Goal: Task Accomplishment & Management: Use online tool/utility

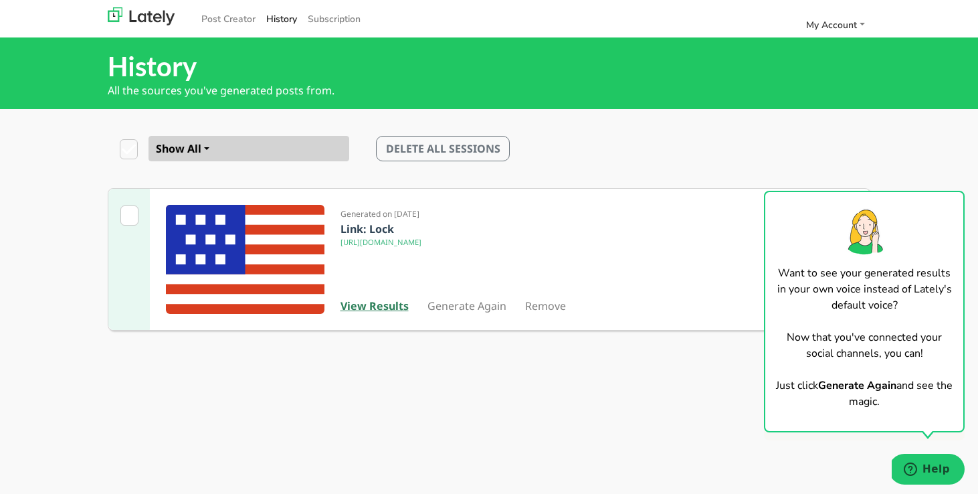
click at [385, 306] on b "View Results" at bounding box center [374, 305] width 68 height 15
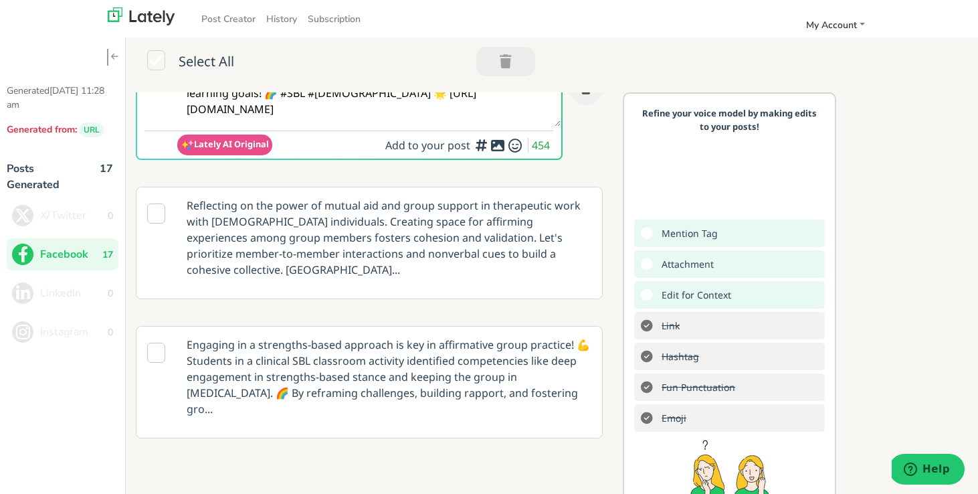
scroll to position [124, 0]
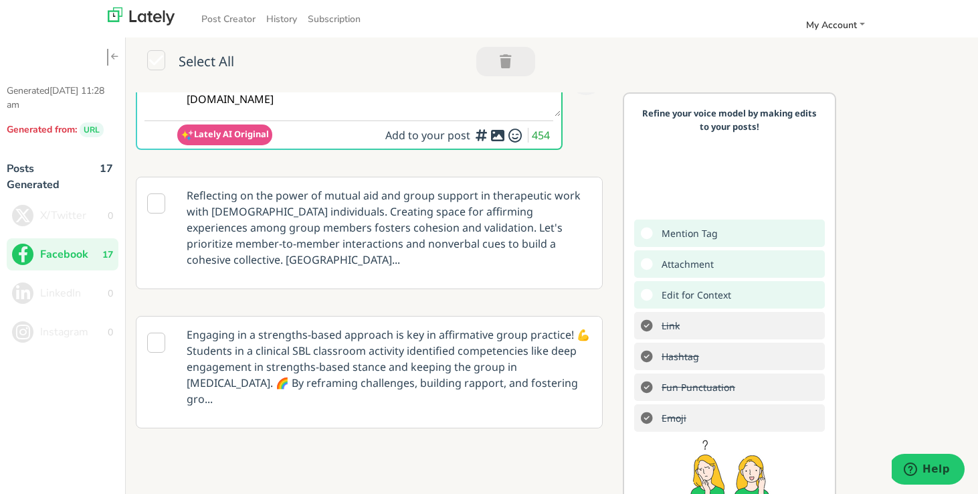
click at [156, 203] on icon at bounding box center [156, 203] width 18 height 20
click at [156, 332] on icon at bounding box center [156, 342] width 18 height 20
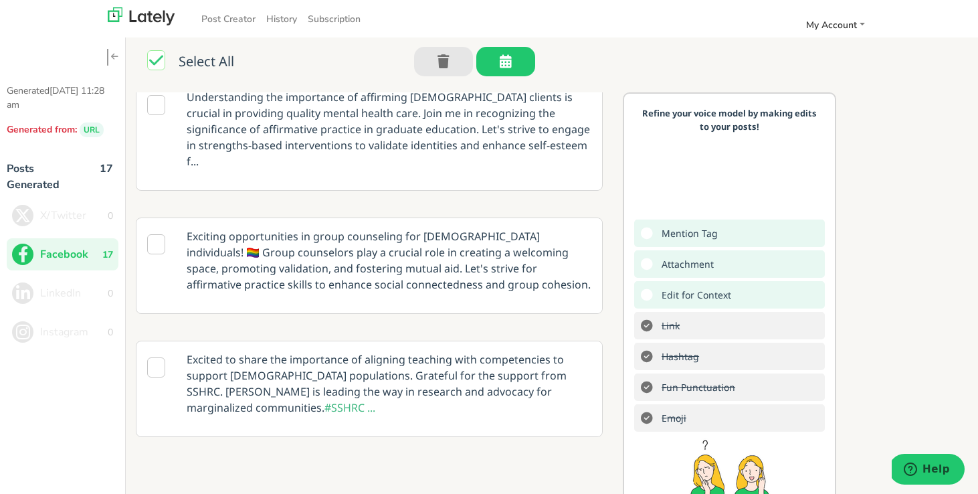
scroll to position [0, 0]
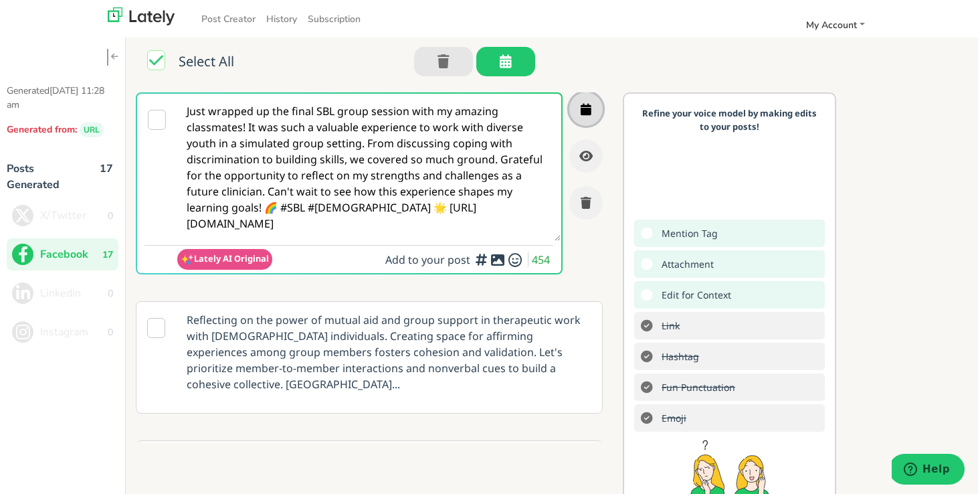
click at [587, 112] on icon "button" at bounding box center [586, 109] width 11 height 12
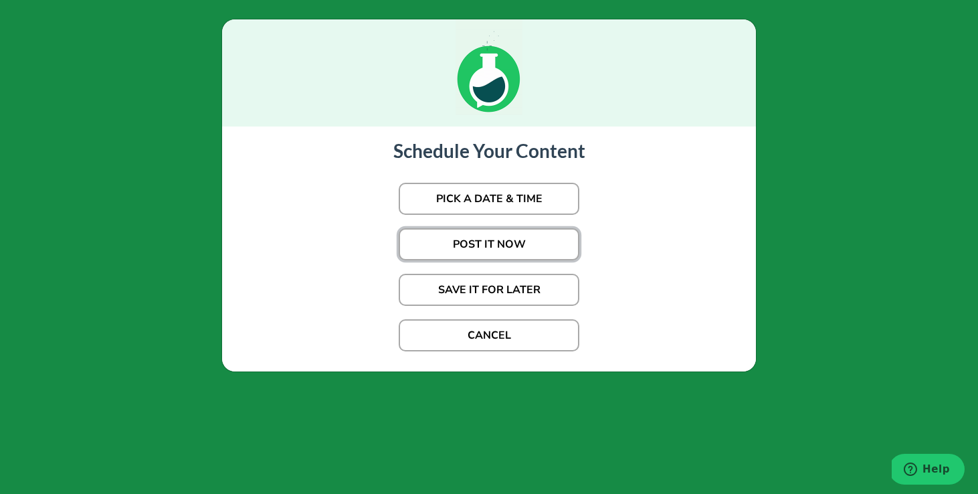
click at [508, 245] on button "POST IT NOW" at bounding box center [489, 244] width 181 height 32
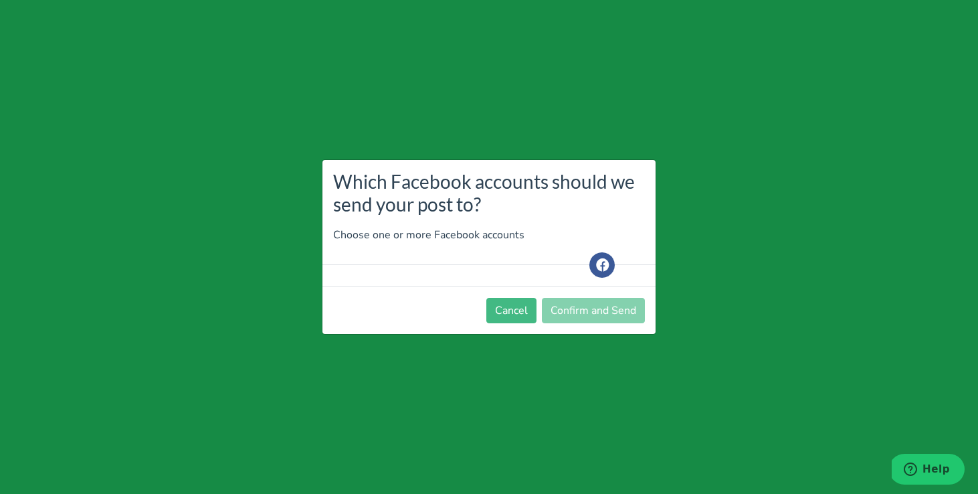
click at [600, 266] on icon at bounding box center [603, 264] width 32 height 25
click at [500, 278] on div at bounding box center [488, 275] width 333 height 21
click at [514, 314] on button "Cancel" at bounding box center [511, 310] width 50 height 25
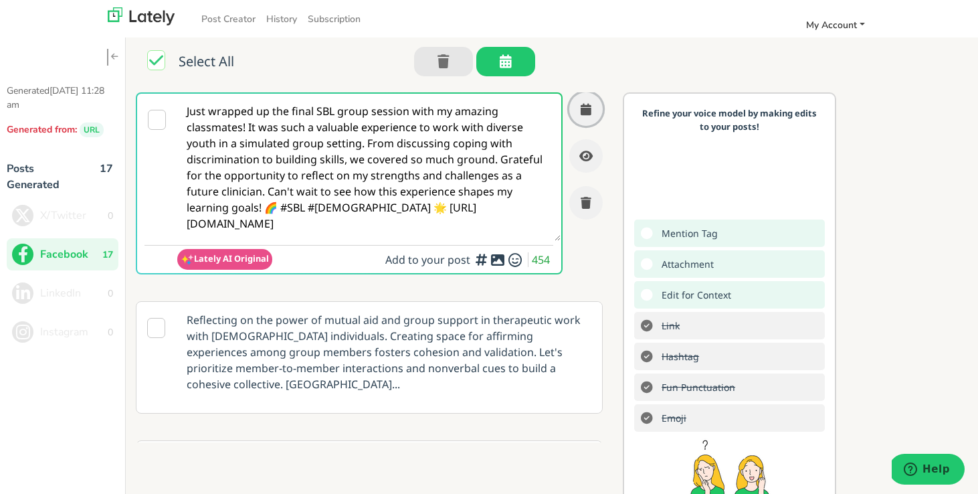
click at [848, 27] on span "My Account" at bounding box center [831, 25] width 51 height 13
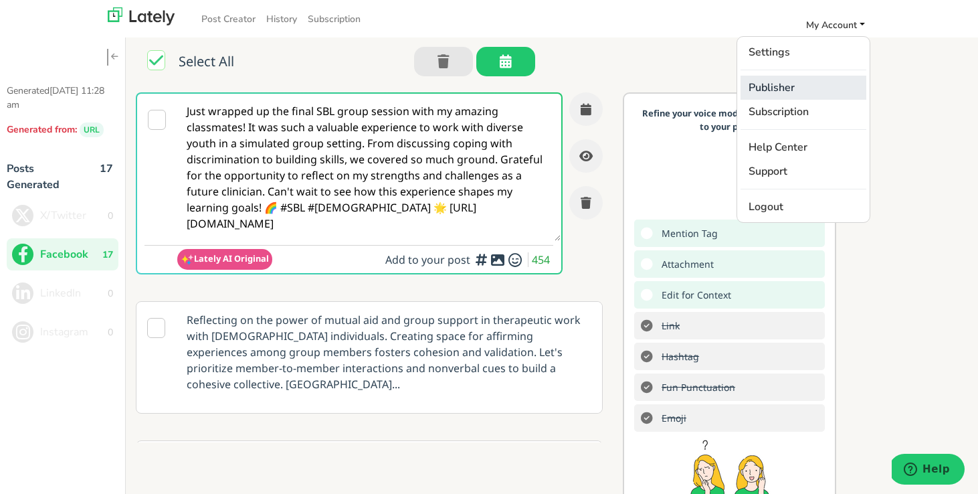
click at [807, 93] on link "Publisher" at bounding box center [803, 88] width 126 height 24
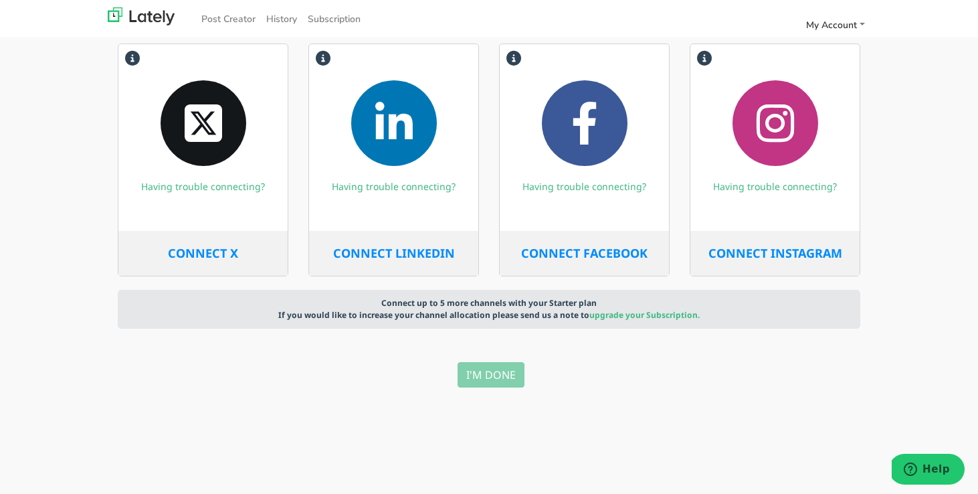
click at [583, 254] on span "CONNECT FACEBOOK" at bounding box center [584, 253] width 126 height 16
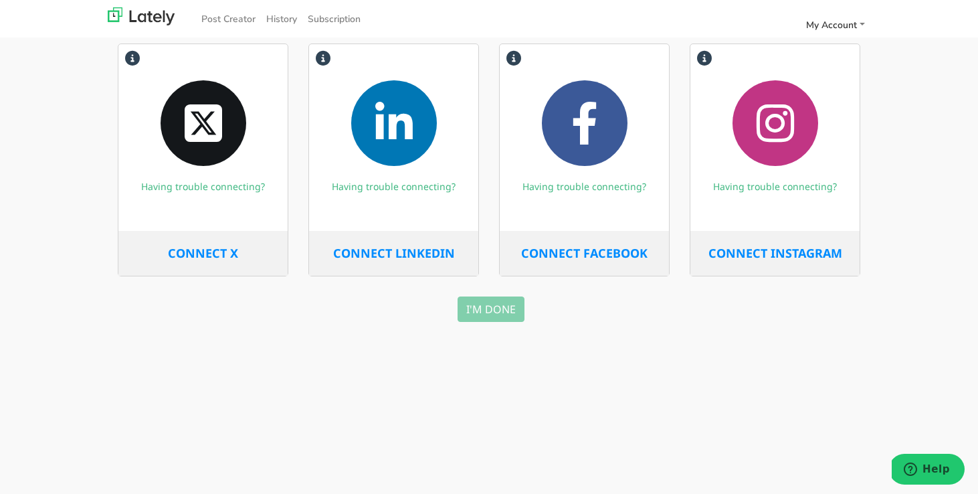
click at [516, 61] on icon at bounding box center [515, 58] width 30 height 28
click at [595, 187] on link "Having trouble connecting?" at bounding box center [584, 186] width 124 height 13
